Goal: Task Accomplishment & Management: Complete application form

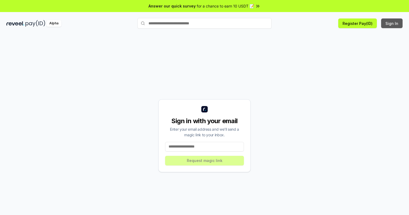
click at [393, 23] on button "Sign In" at bounding box center [392, 24] width 21 height 10
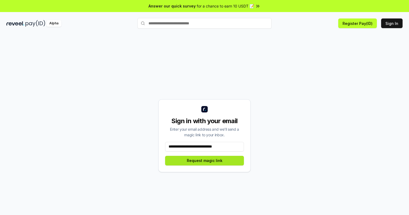
type input "**********"
click at [205, 161] on button "Request magic link" at bounding box center [204, 161] width 79 height 10
